Goal: Find specific page/section: Find specific page/section

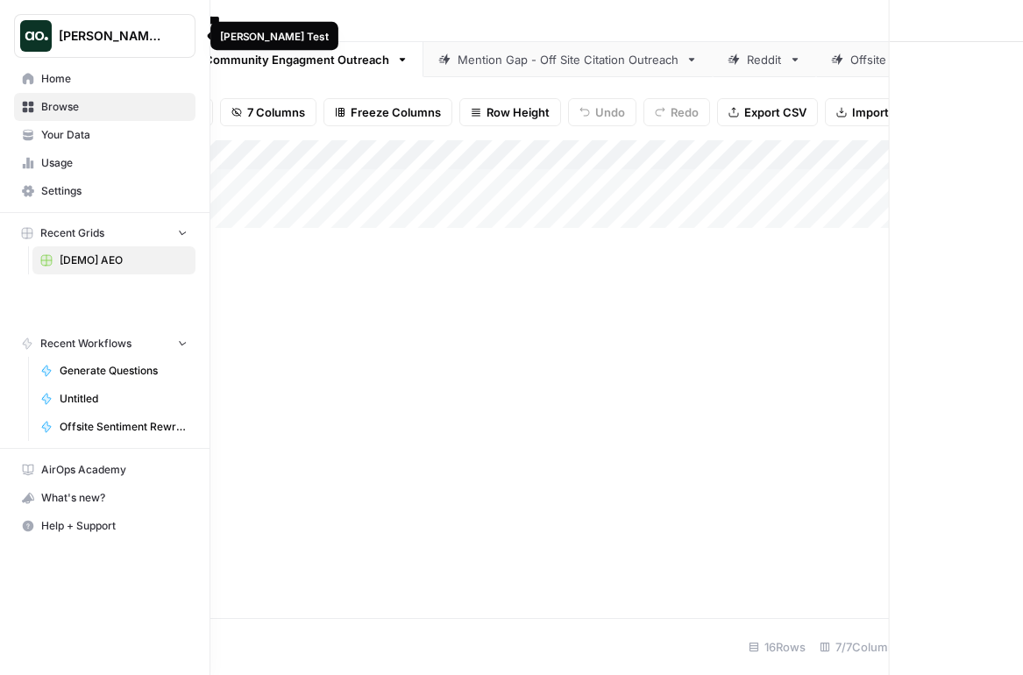
click at [30, 30] on img "Workspace: Dillon Test" at bounding box center [36, 36] width 32 height 32
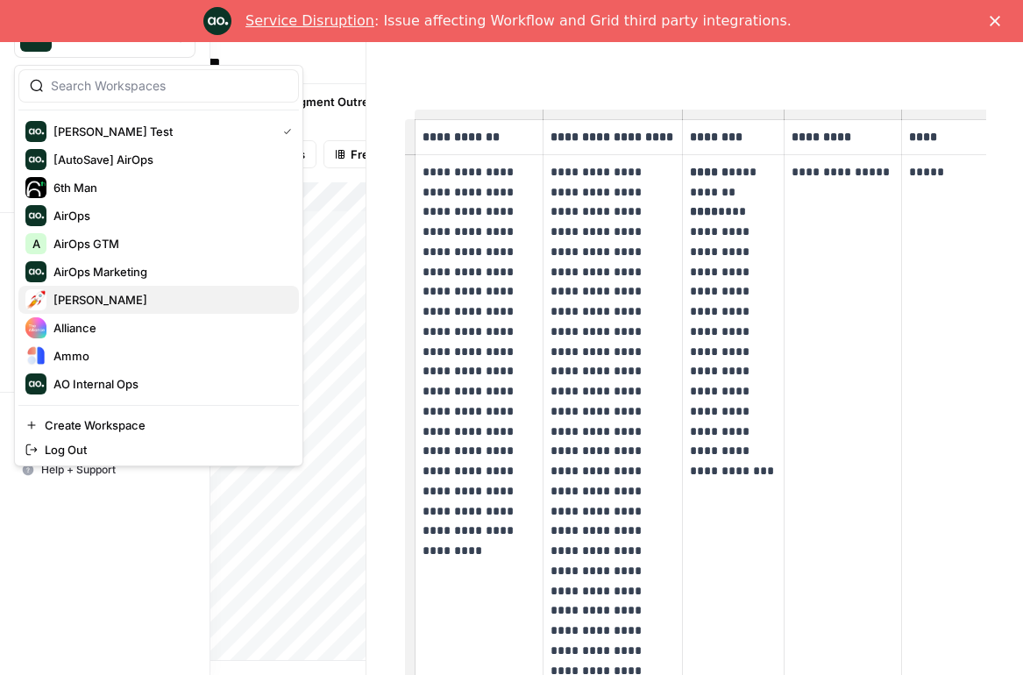
click at [97, 296] on span "Alex Testing" at bounding box center [169, 300] width 232 height 18
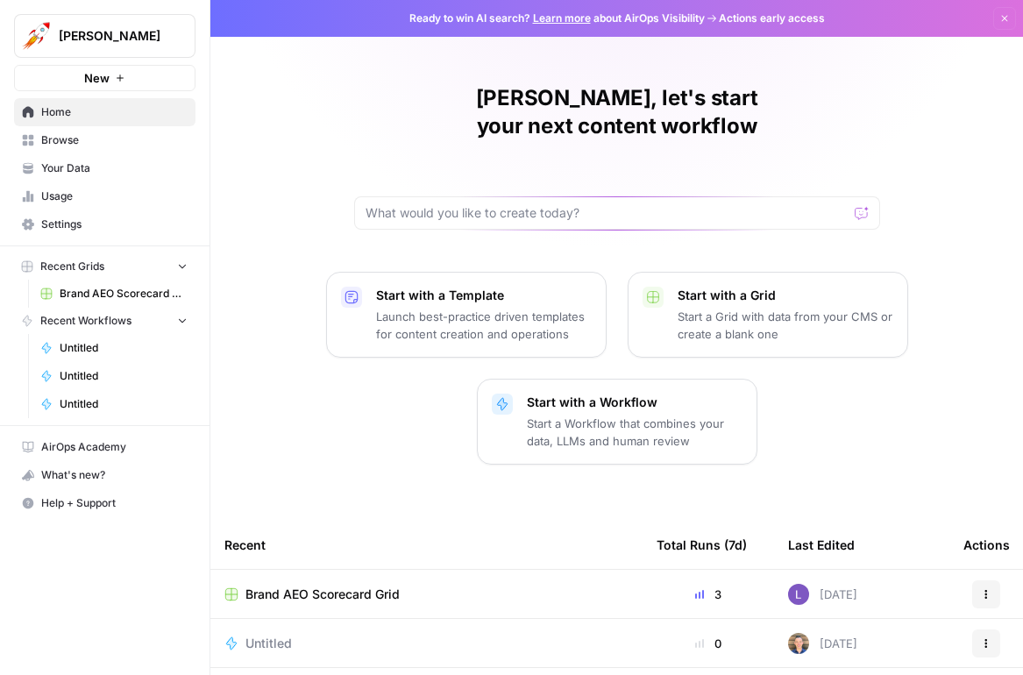
click at [317, 586] on span "Brand AEO Scorecard Grid" at bounding box center [323, 595] width 154 height 18
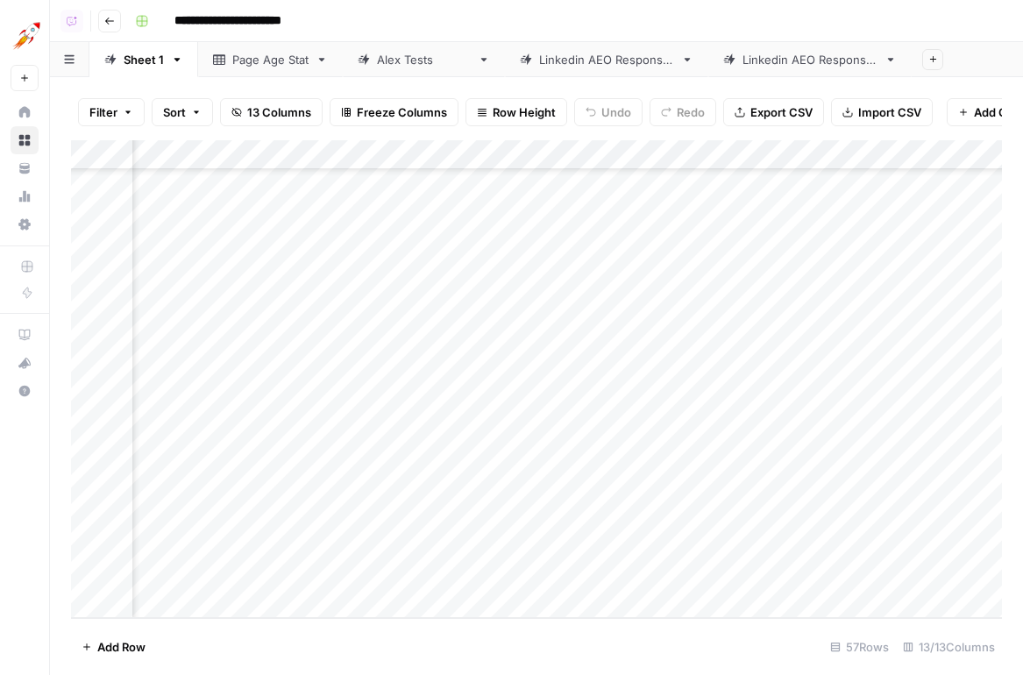
scroll to position [1280, 0]
click at [765, 51] on div "Linkedin AEO Responses" at bounding box center [810, 60] width 135 height 18
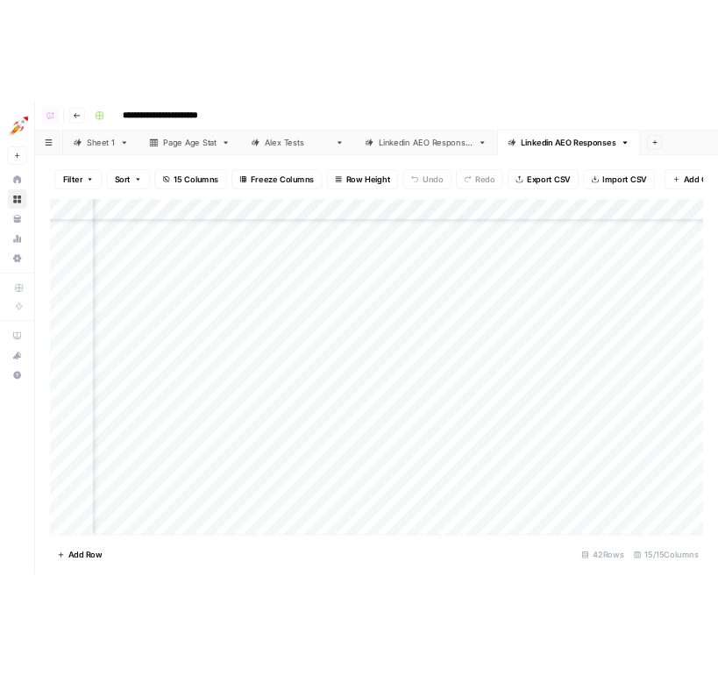
scroll to position [832, 1267]
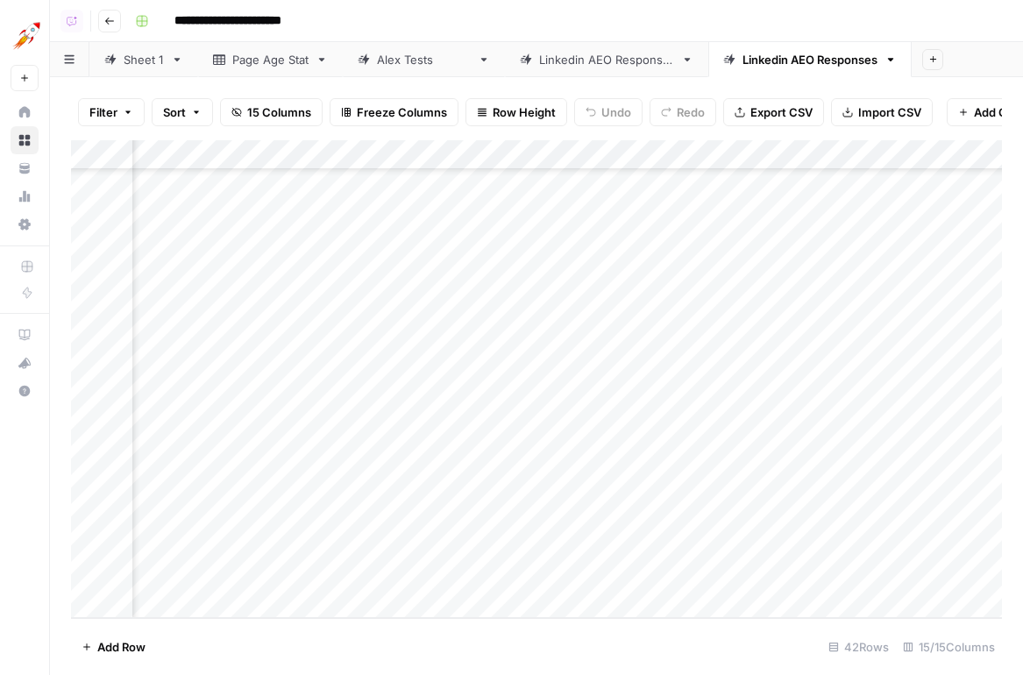
click at [470, 567] on div "Add Column" at bounding box center [536, 379] width 931 height 478
click at [820, 157] on div "Add Column" at bounding box center [536, 379] width 931 height 478
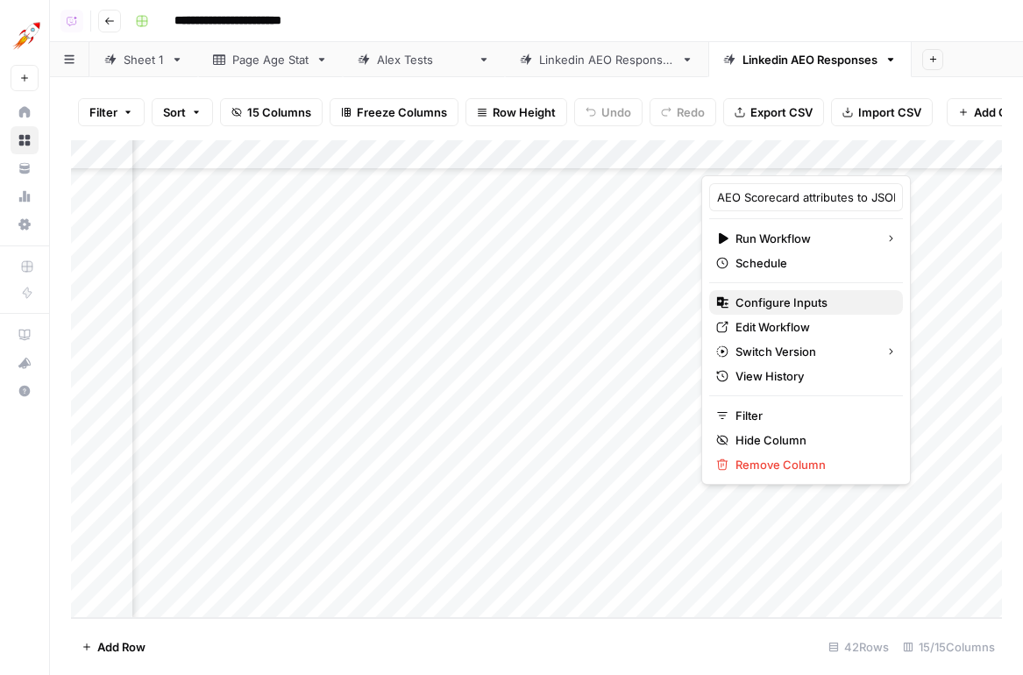
click at [777, 300] on span "Configure Inputs" at bounding box center [812, 303] width 153 height 18
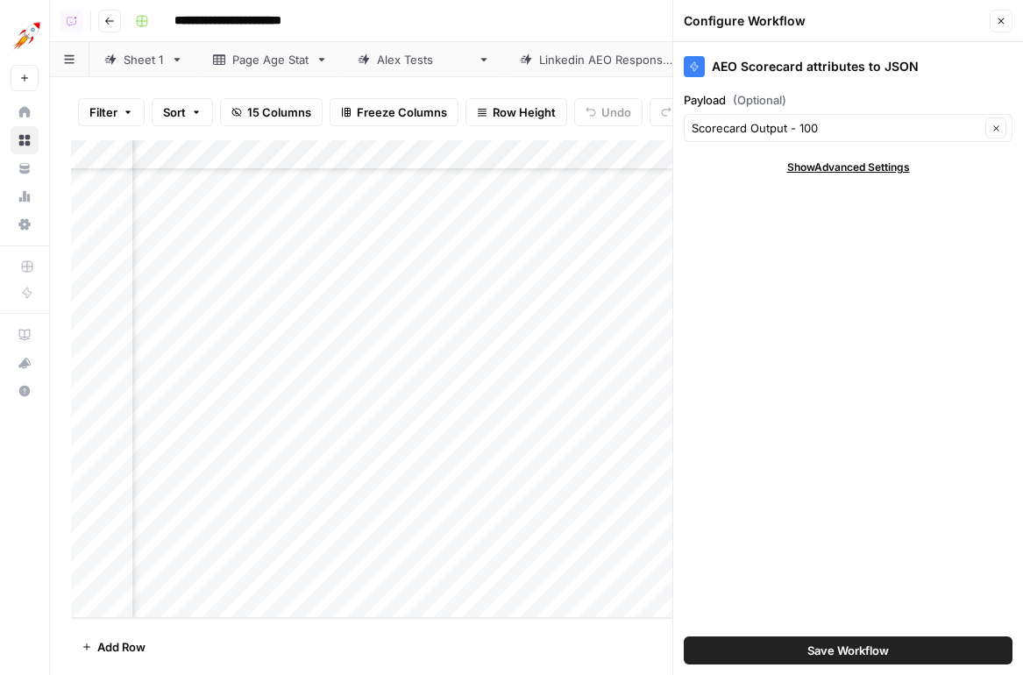
click at [999, 22] on icon "button" at bounding box center [1001, 21] width 11 height 11
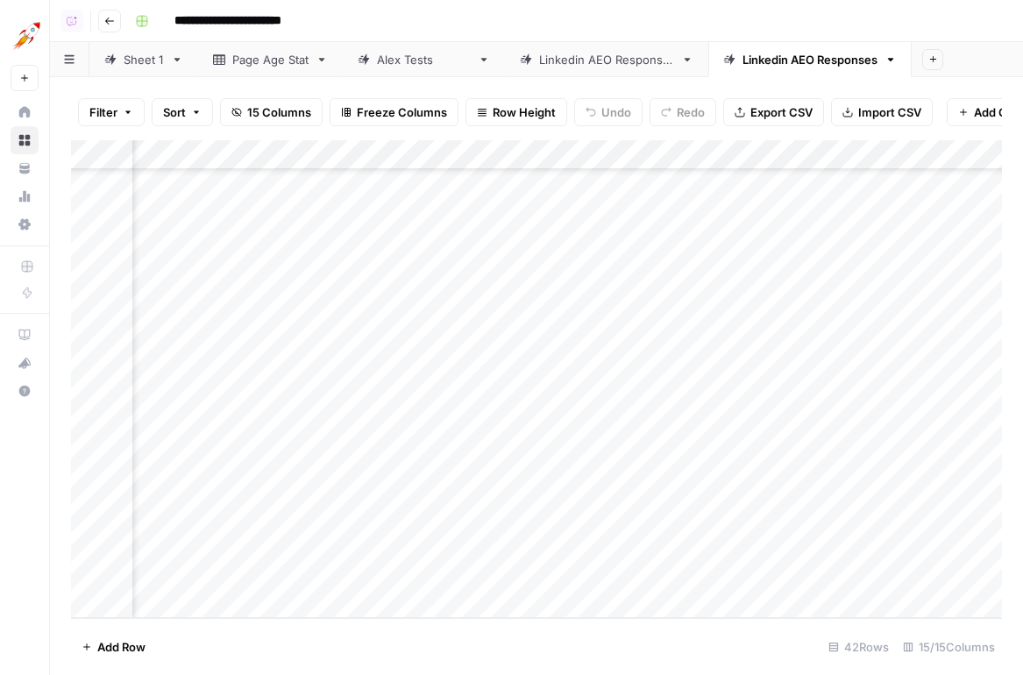
click at [506, 545] on div "Add Column" at bounding box center [536, 379] width 931 height 478
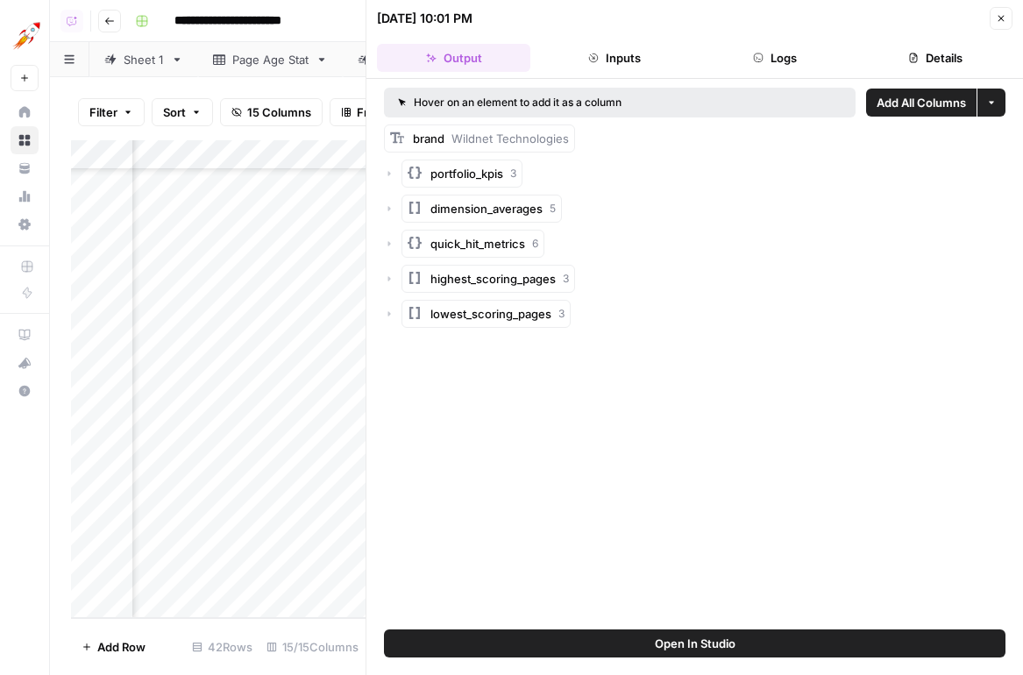
click at [929, 57] on button "Details" at bounding box center [935, 58] width 153 height 28
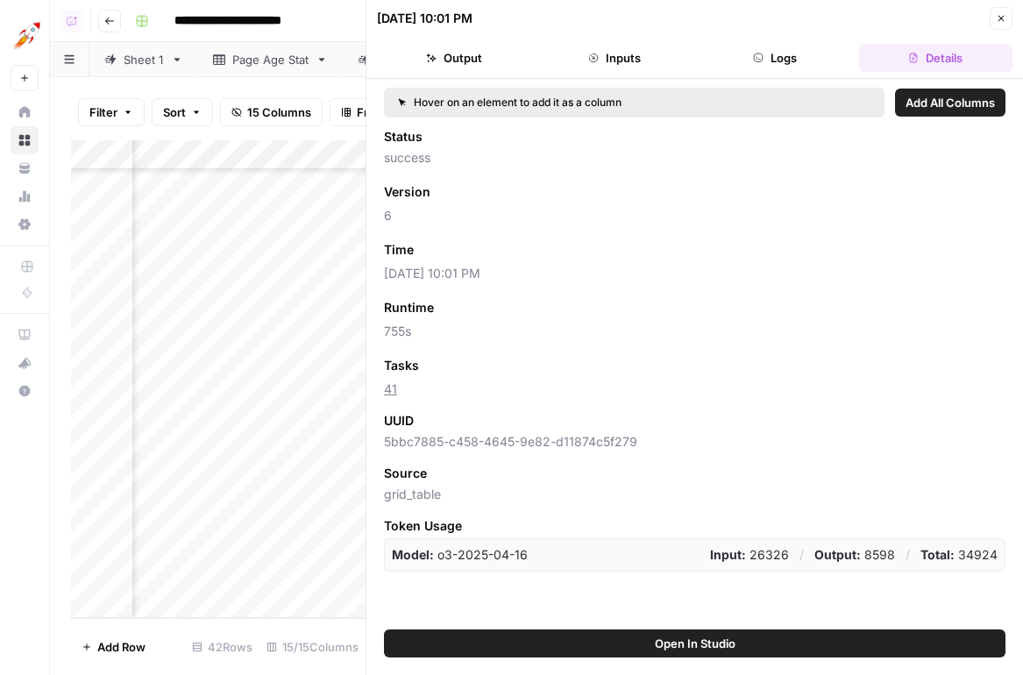
click at [817, 65] on button "Logs" at bounding box center [775, 58] width 153 height 28
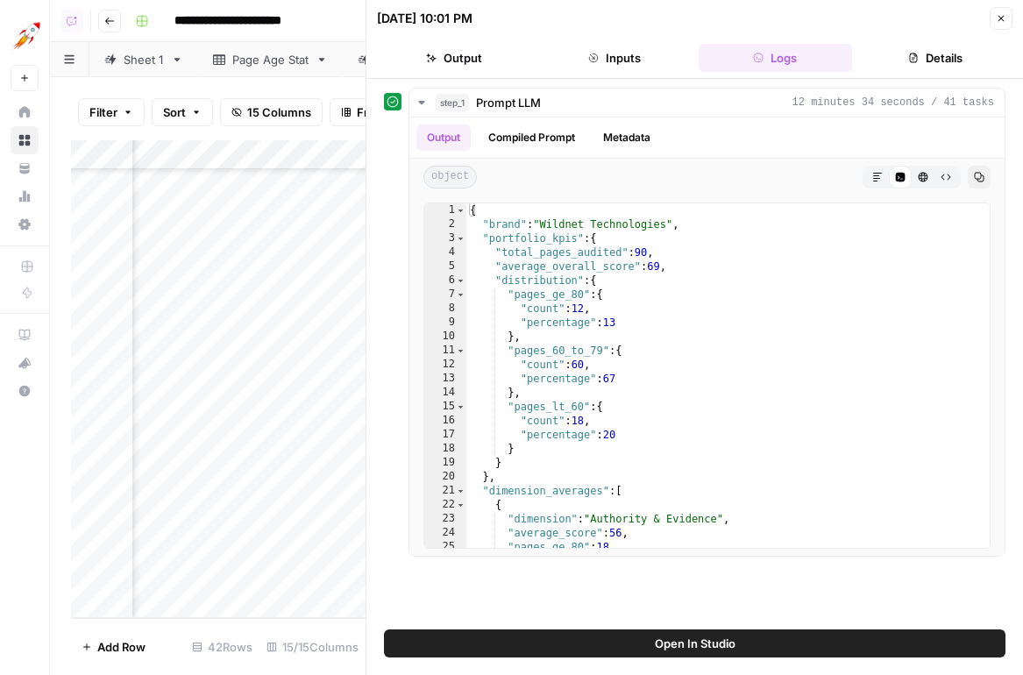
click at [996, 14] on icon "button" at bounding box center [1001, 18] width 11 height 11
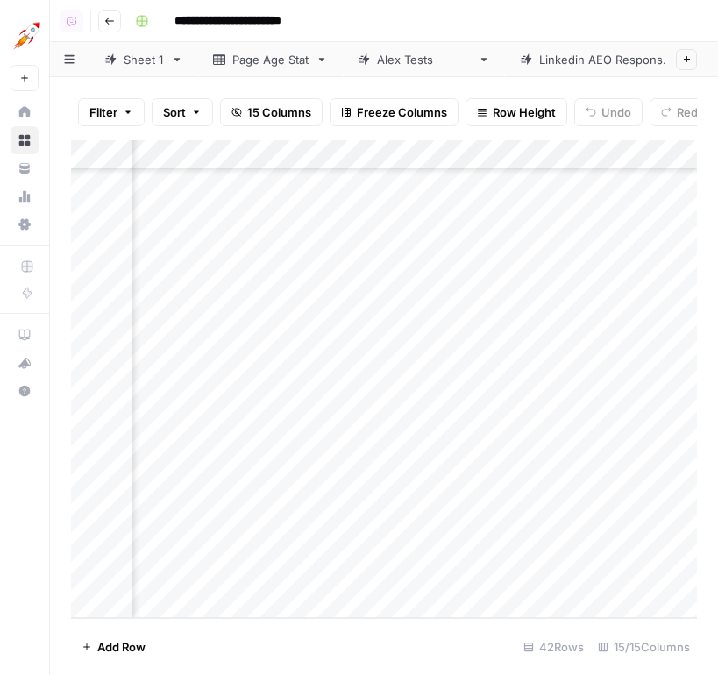
scroll to position [832, 1201]
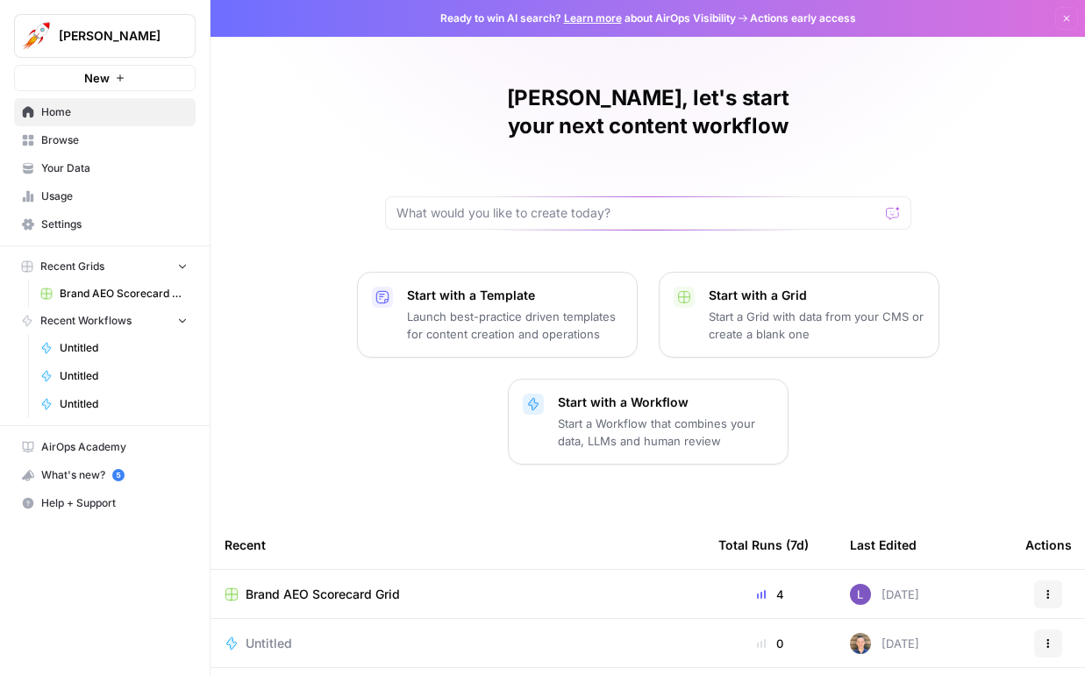
click at [117, 62] on div "Alex Testing New" at bounding box center [105, 45] width 210 height 91
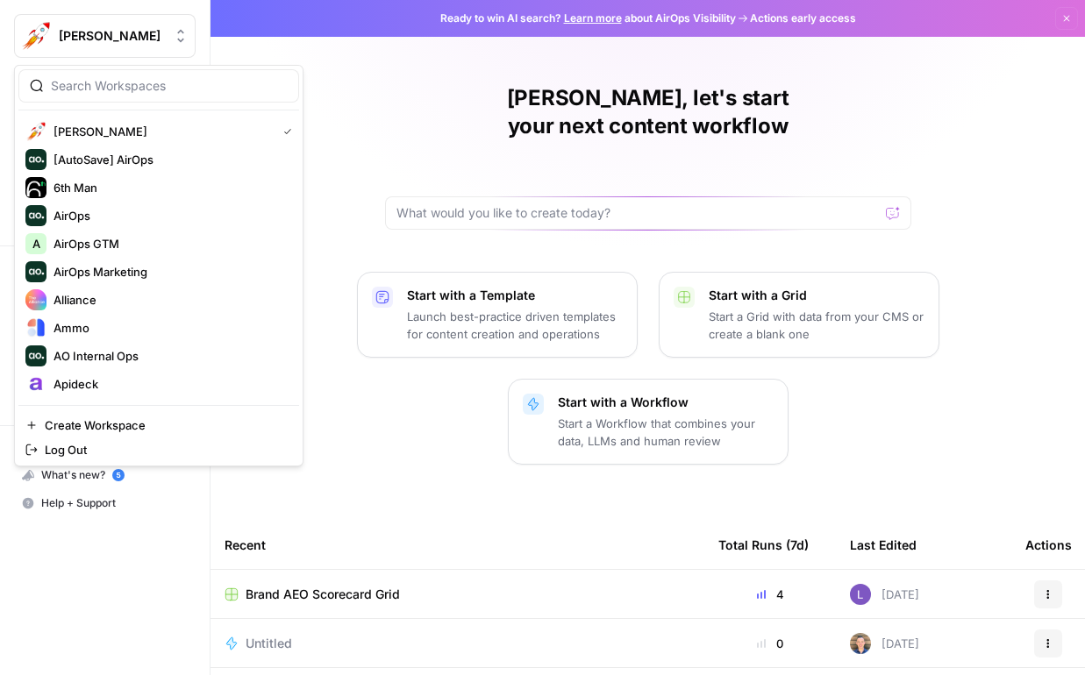
click at [118, 54] on button "Alex Testing" at bounding box center [105, 36] width 182 height 44
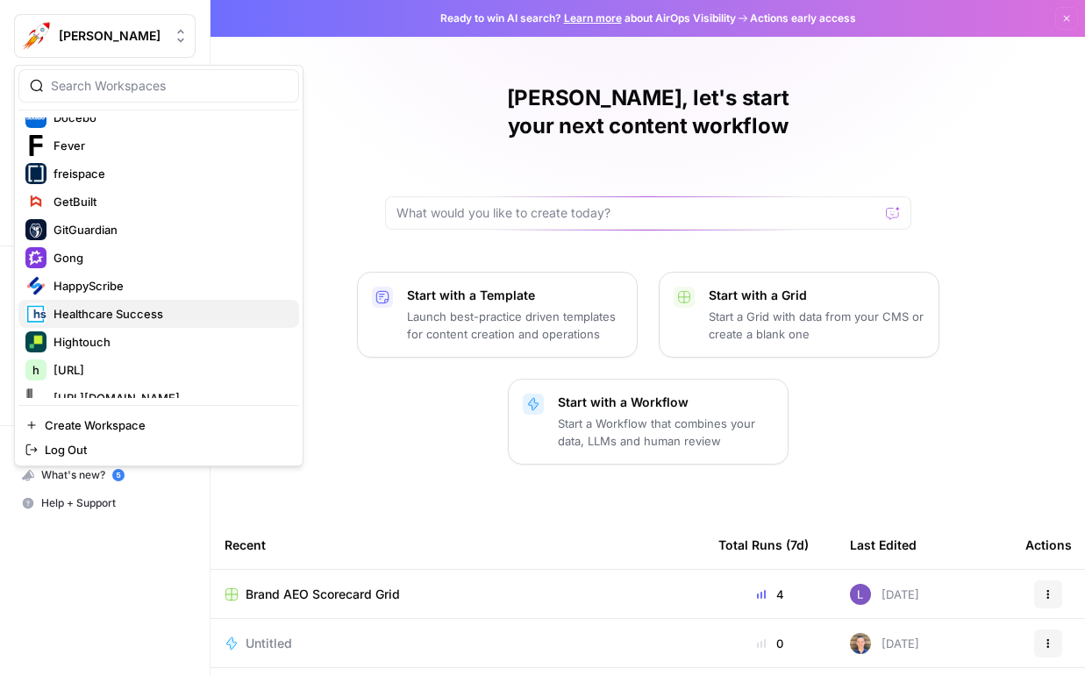
scroll to position [1176, 0]
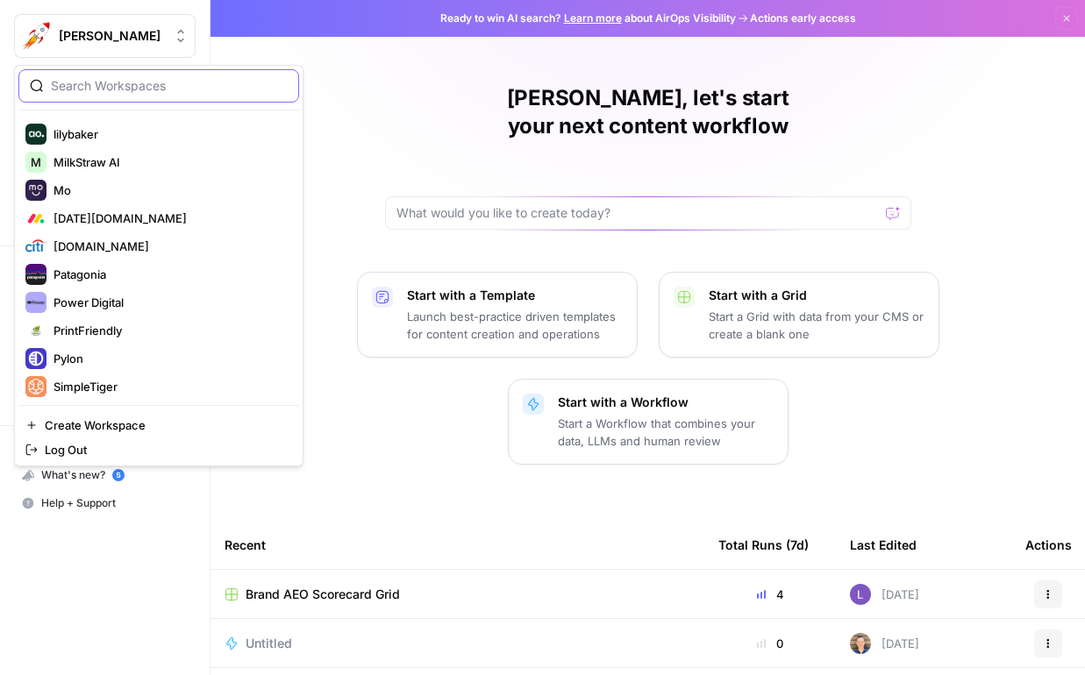
click at [133, 80] on input "search" at bounding box center [169, 86] width 237 height 18
click at [157, 75] on div at bounding box center [158, 85] width 281 height 33
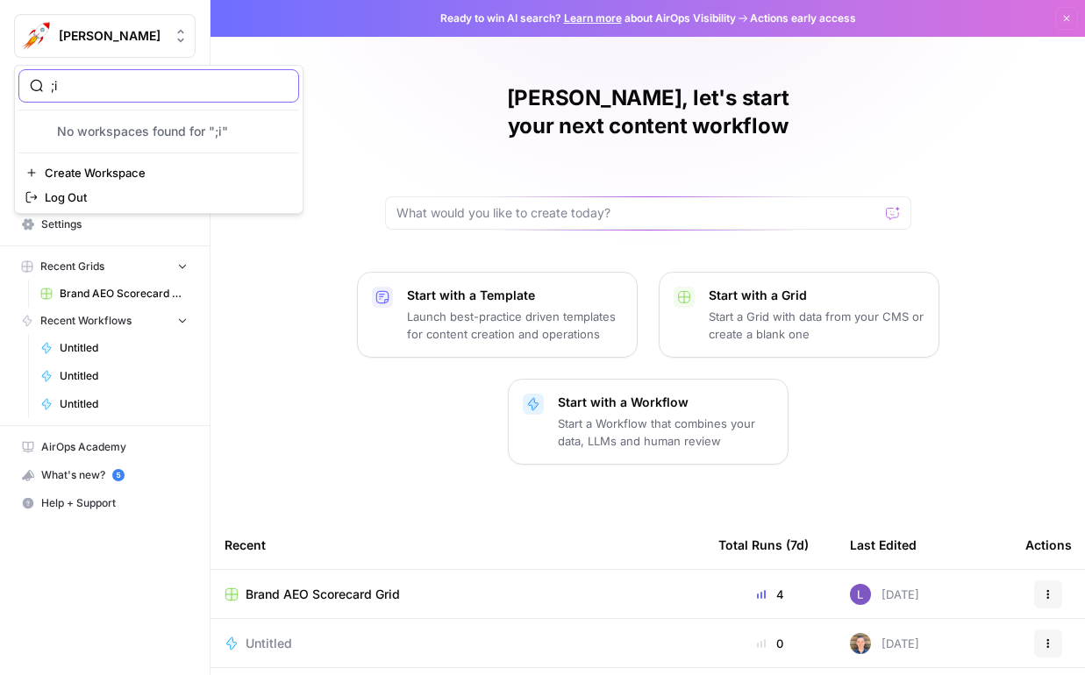
scroll to position [0, 0]
type input ";"
type input "k"
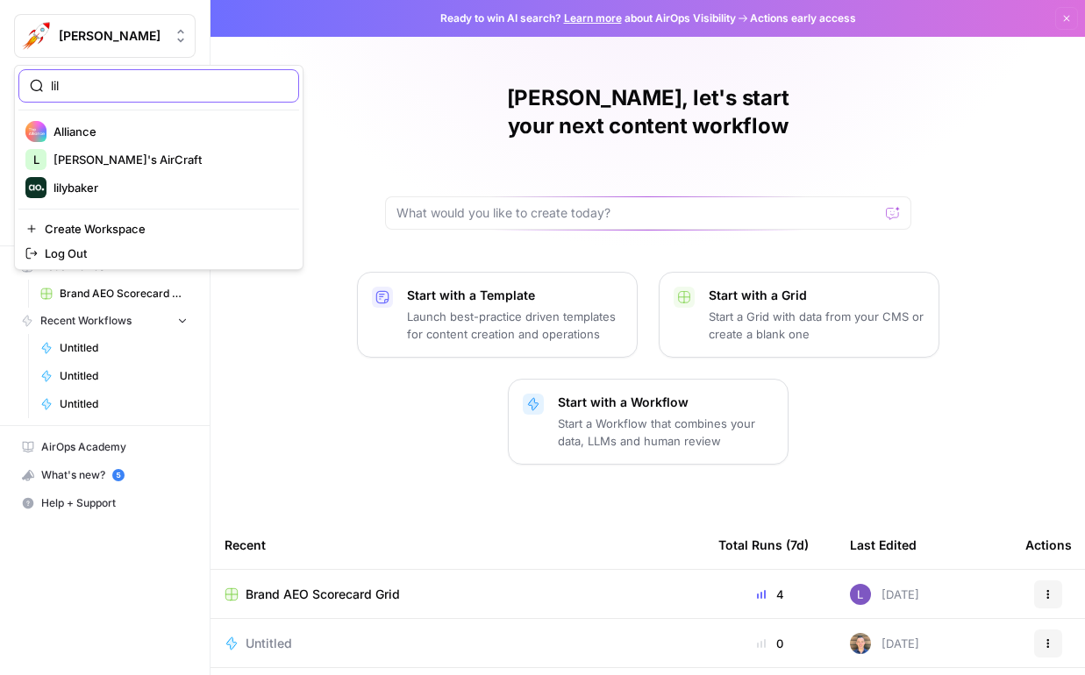
type input "lil"
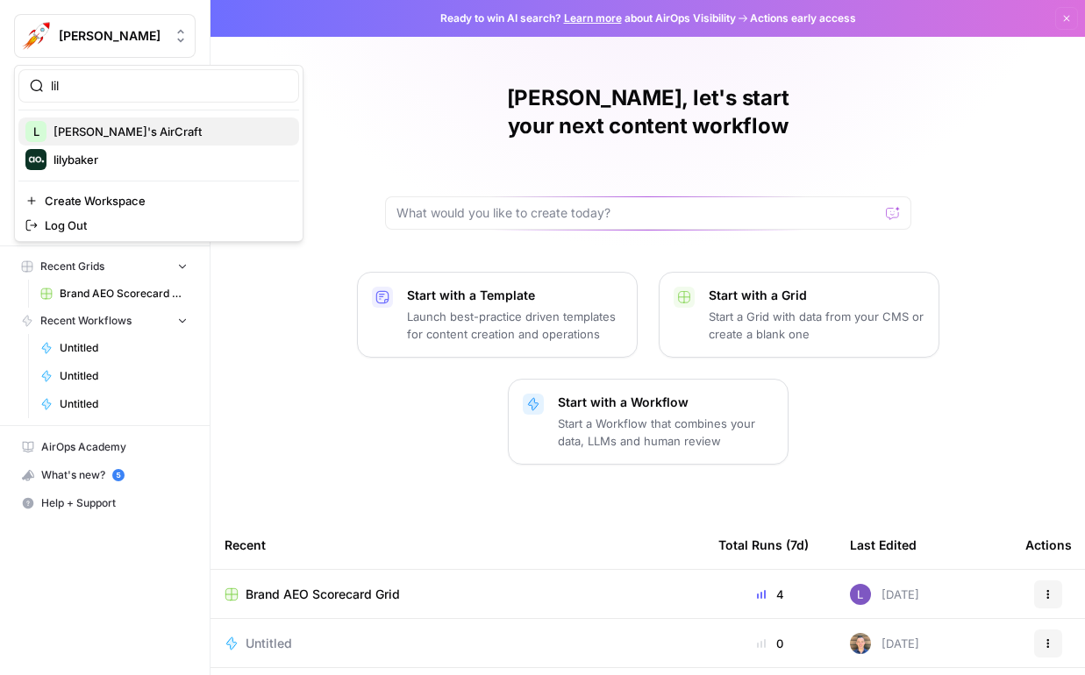
click at [131, 129] on span "[PERSON_NAME]'s AirCraft" at bounding box center [169, 132] width 232 height 18
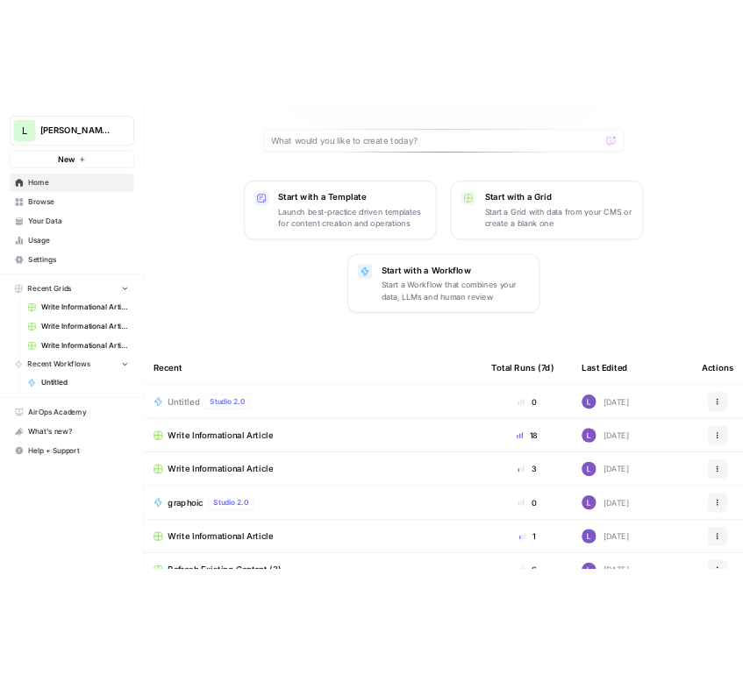
scroll to position [161, 0]
